Goal: Task Accomplishment & Management: Manage account settings

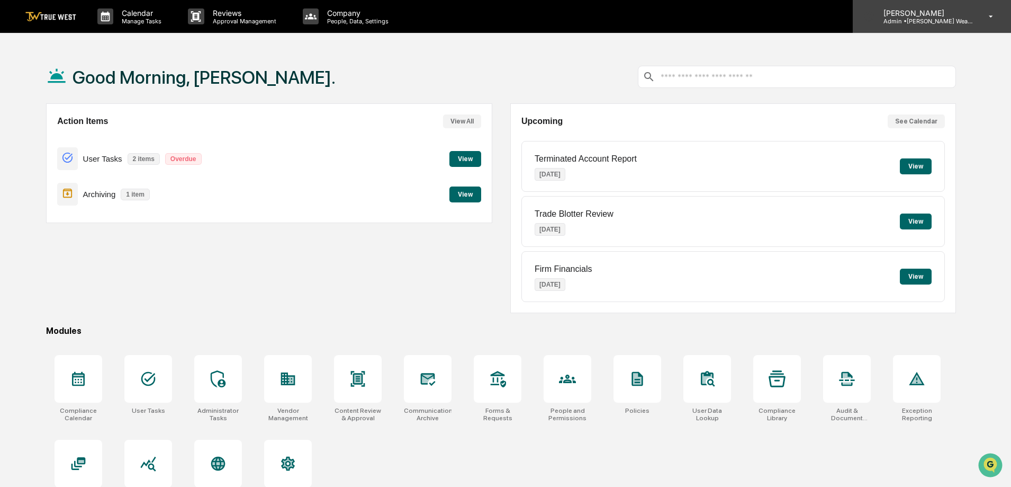
click at [967, 18] on p "Admin • [PERSON_NAME] Wealth" at bounding box center [924, 20] width 98 height 7
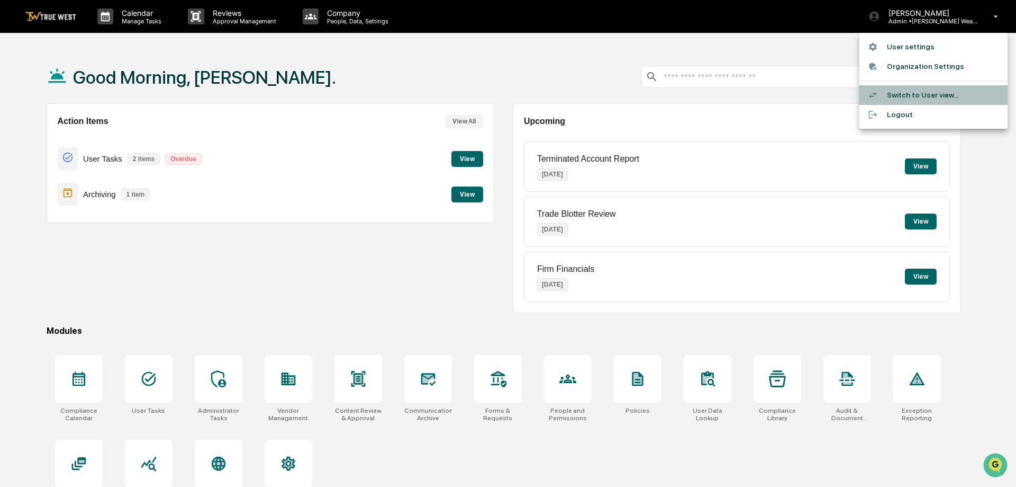
click at [914, 99] on li "Switch to User view..." at bounding box center [934, 95] width 148 height 20
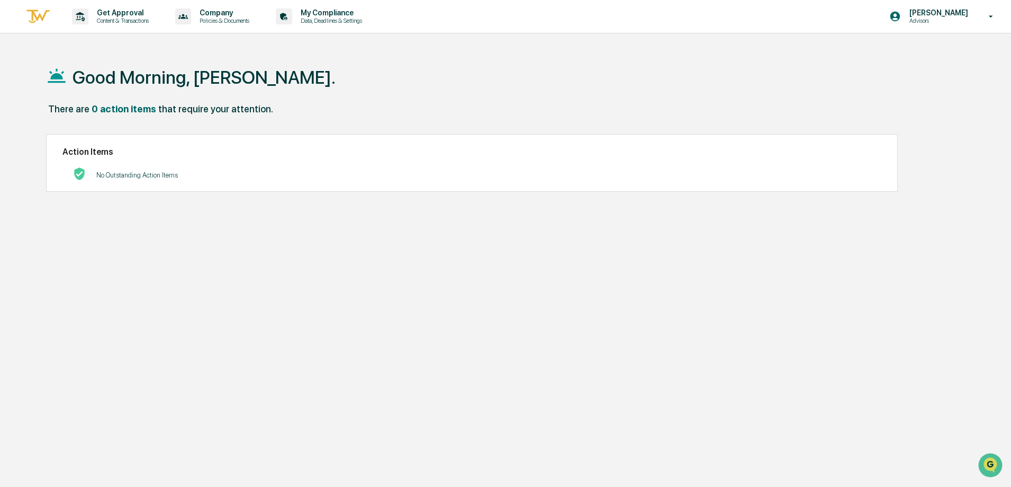
click at [44, 13] on img at bounding box center [37, 16] width 25 height 17
click at [308, 16] on p "My Compliance" at bounding box center [329, 12] width 75 height 8
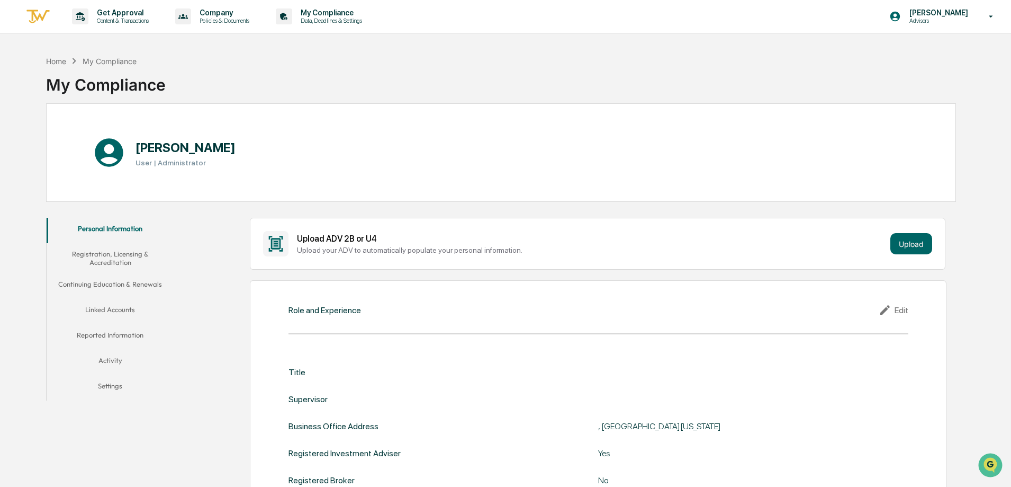
click at [118, 310] on button "Linked Accounts" at bounding box center [110, 311] width 127 height 25
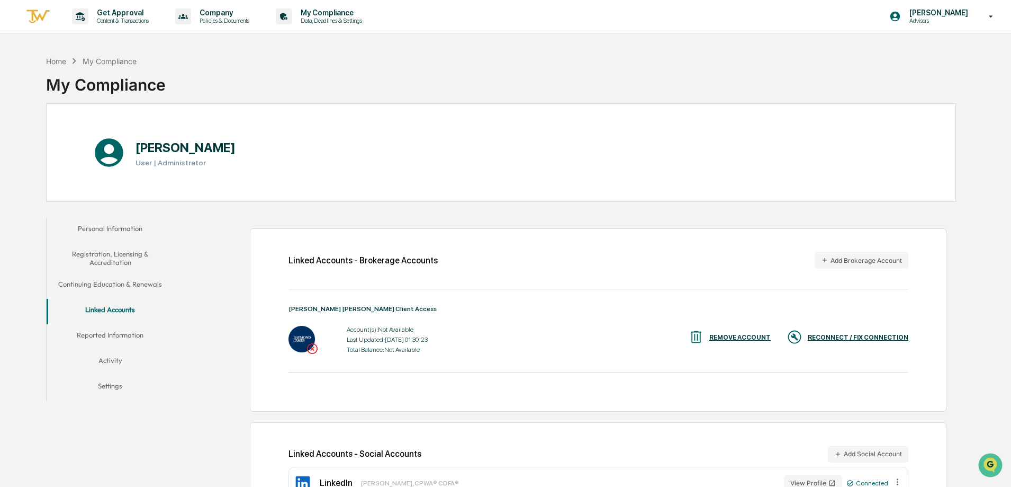
click at [831, 333] on div "RECONNECT / FIX CONNECTION" at bounding box center [848, 337] width 122 height 17
click at [848, 336] on div "RECONNECT / FIX CONNECTION" at bounding box center [858, 337] width 101 height 7
